Goal: Transaction & Acquisition: Purchase product/service

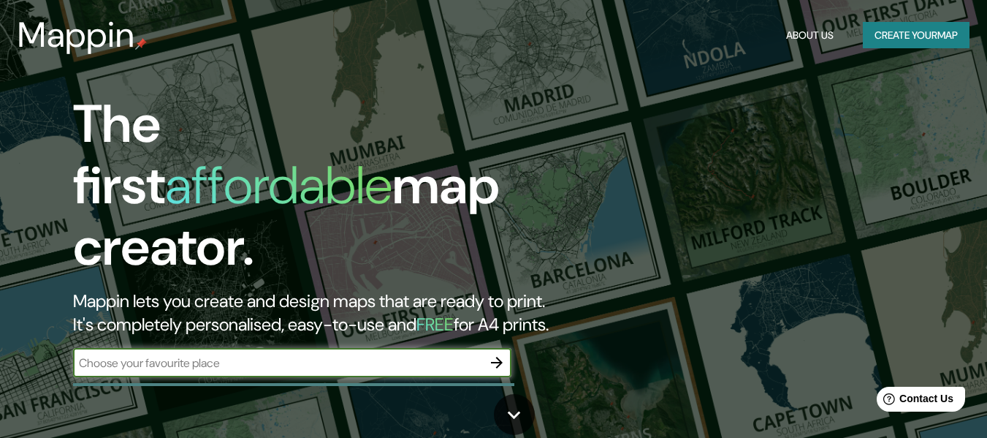
click at [493, 357] on icon "button" at bounding box center [497, 363] width 12 height 12
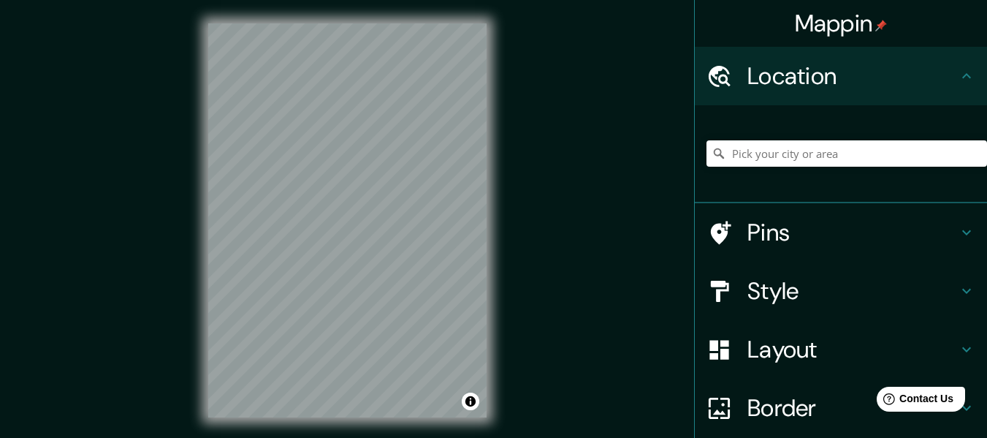
click at [642, 221] on div "Mappin Location Pins Style Layout Border Choose a border. Hint : you can make l…" at bounding box center [493, 232] width 987 height 464
click at [776, 368] on div "Layout" at bounding box center [841, 349] width 292 height 58
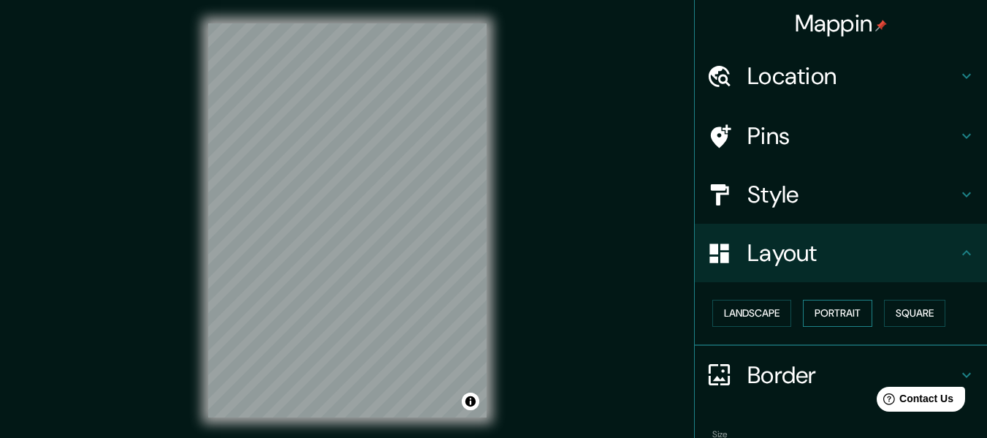
click at [820, 319] on button "Portrait" at bounding box center [837, 313] width 69 height 27
click at [764, 315] on button "Landscape" at bounding box center [751, 313] width 79 height 27
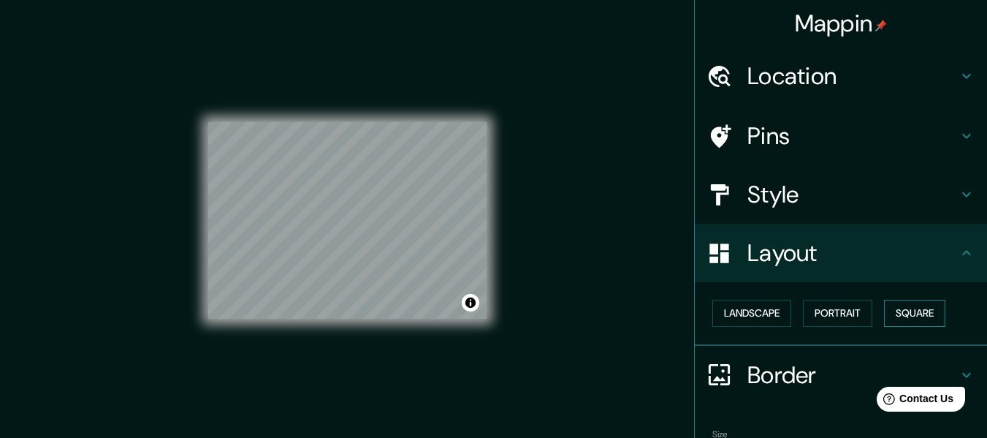
click at [930, 306] on button "Square" at bounding box center [914, 313] width 61 height 27
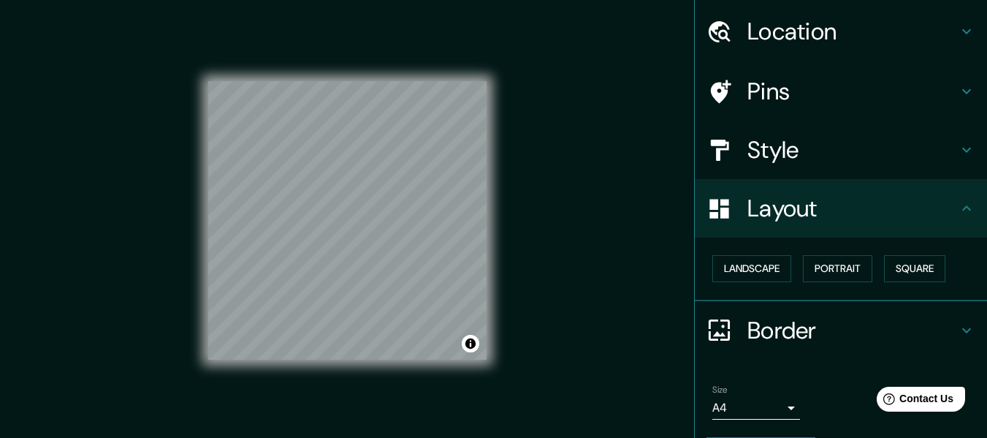
scroll to position [88, 0]
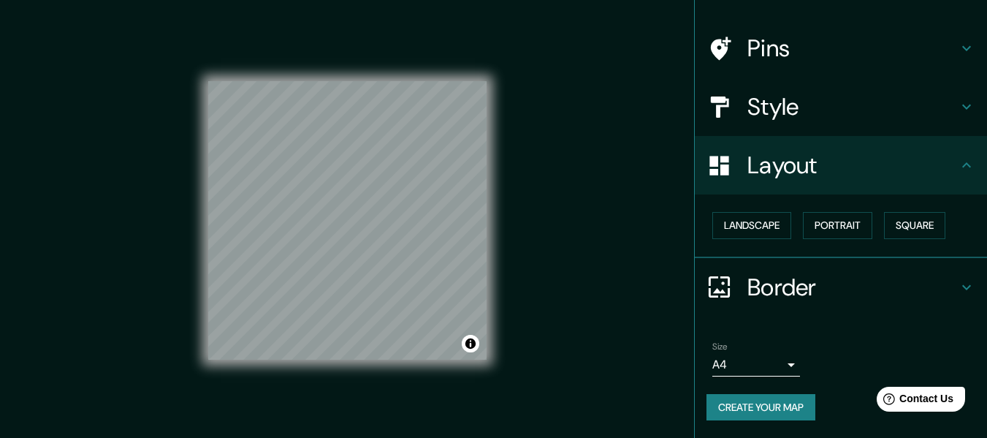
click at [761, 419] on button "Create your map" at bounding box center [761, 407] width 109 height 27
click at [757, 414] on div "Create your map" at bounding box center [841, 407] width 269 height 27
